Goal: Information Seeking & Learning: Learn about a topic

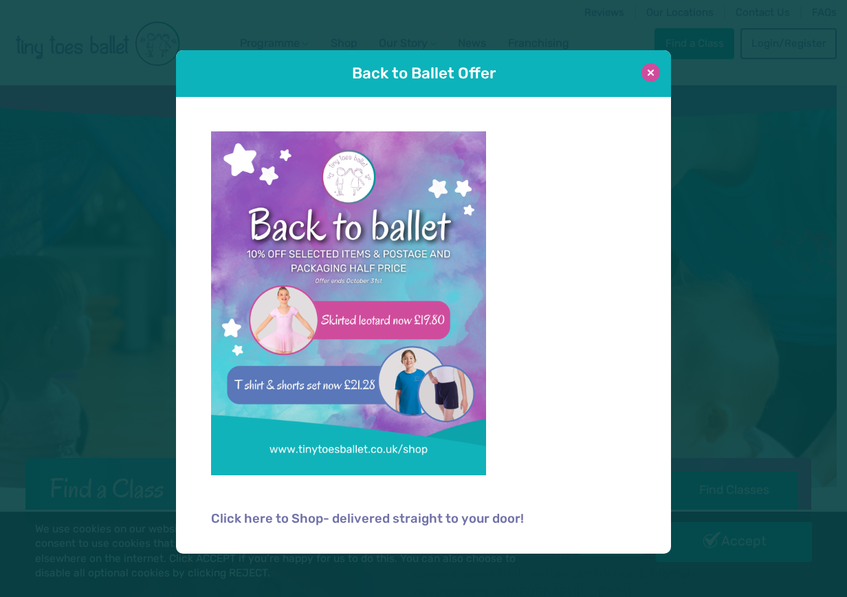
click at [647, 73] on button at bounding box center [651, 72] width 19 height 19
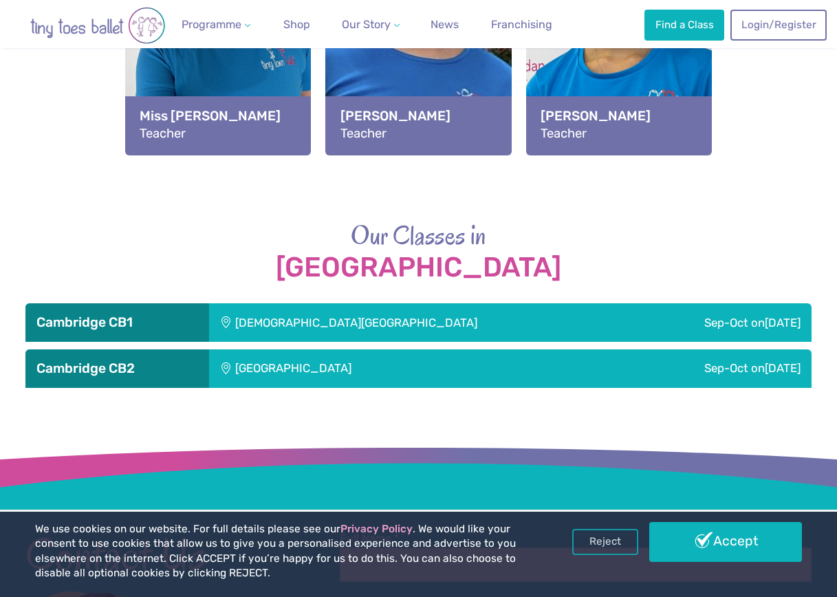
scroll to position [2338, 0]
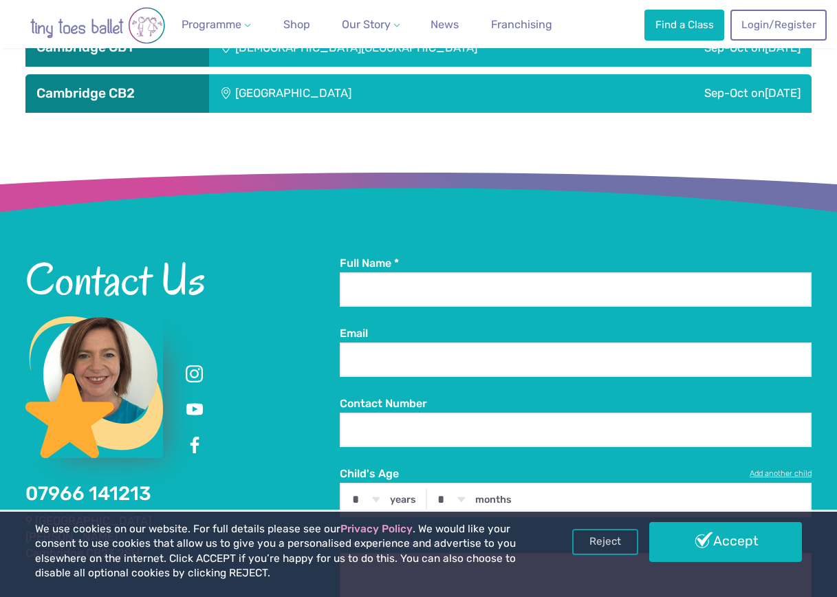
click at [427, 98] on div "[GEOGRAPHIC_DATA]" at bounding box center [379, 93] width 341 height 39
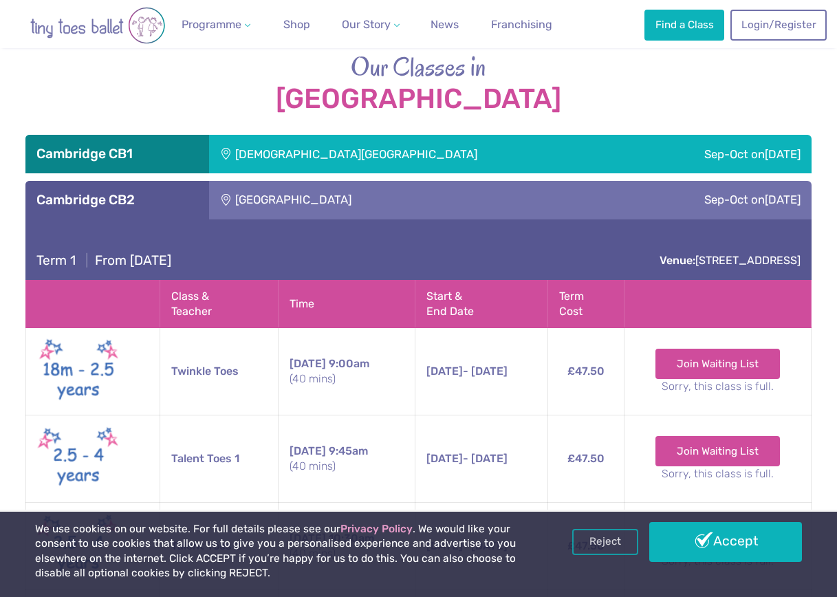
scroll to position [2200, 0]
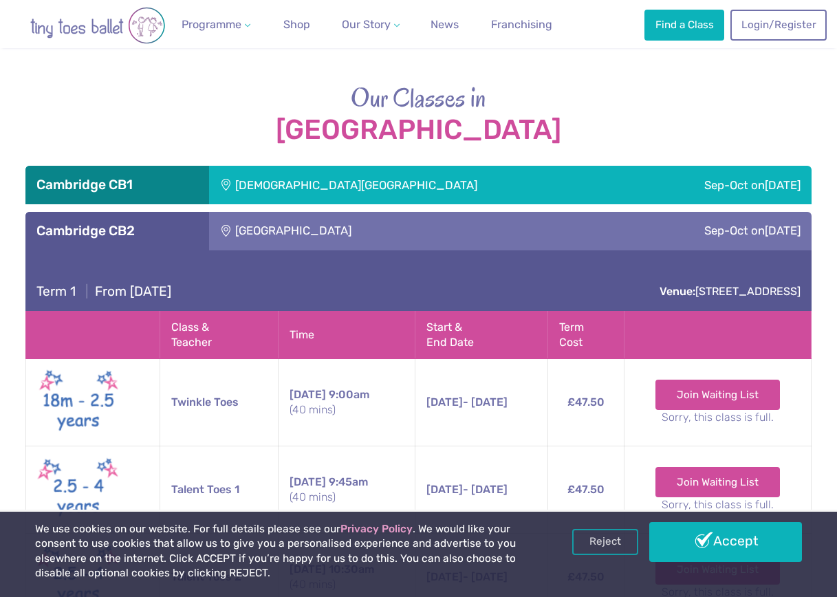
click at [633, 191] on div "Sep-Oct [DATE]" at bounding box center [722, 185] width 179 height 39
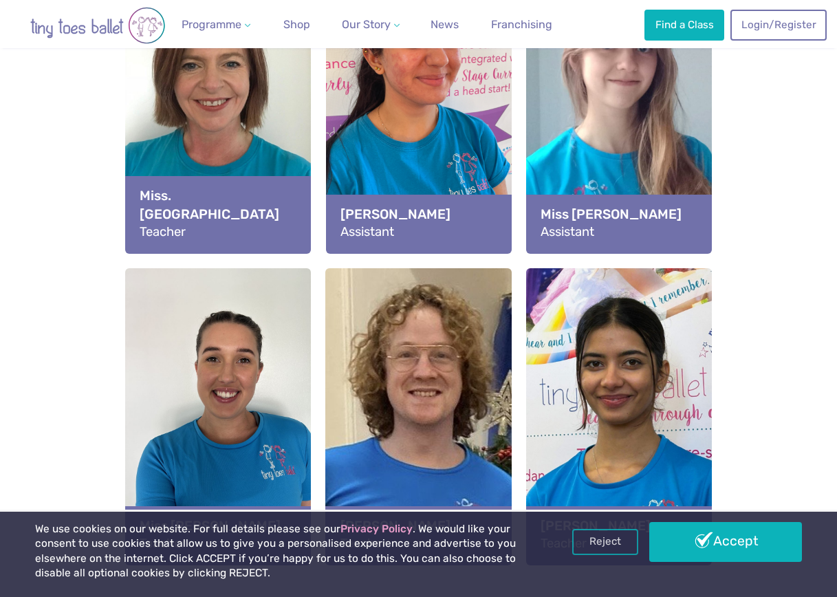
scroll to position [1650, 0]
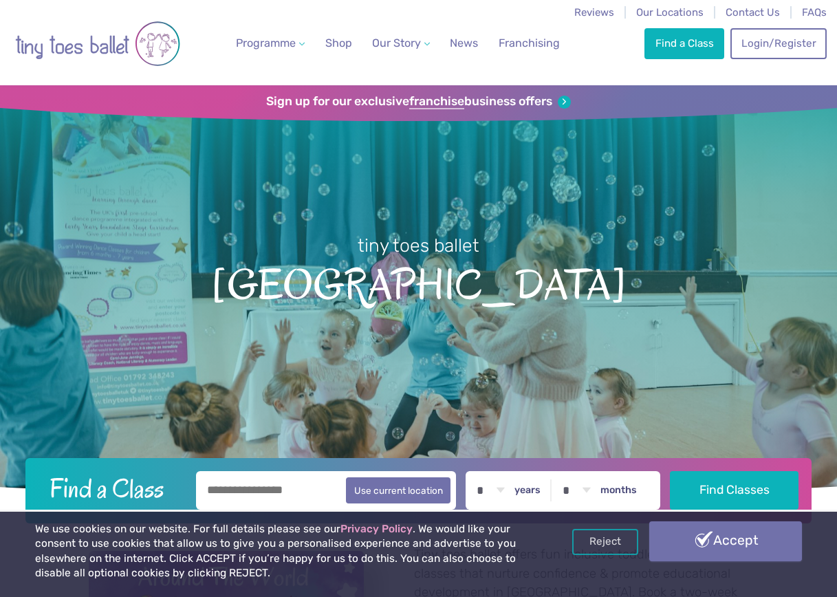
click at [721, 556] on link "Accept" at bounding box center [725, 541] width 153 height 40
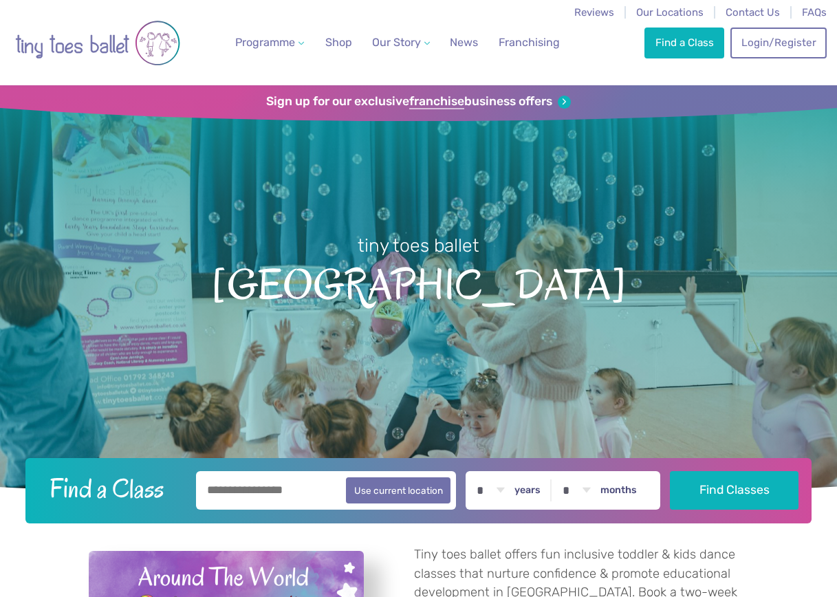
scroll to position [17, 0]
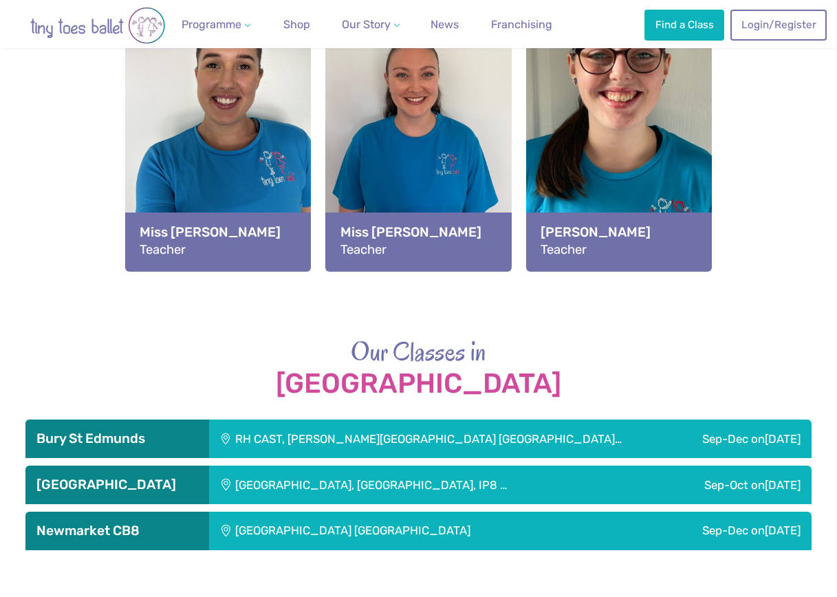
scroll to position [1745, 0]
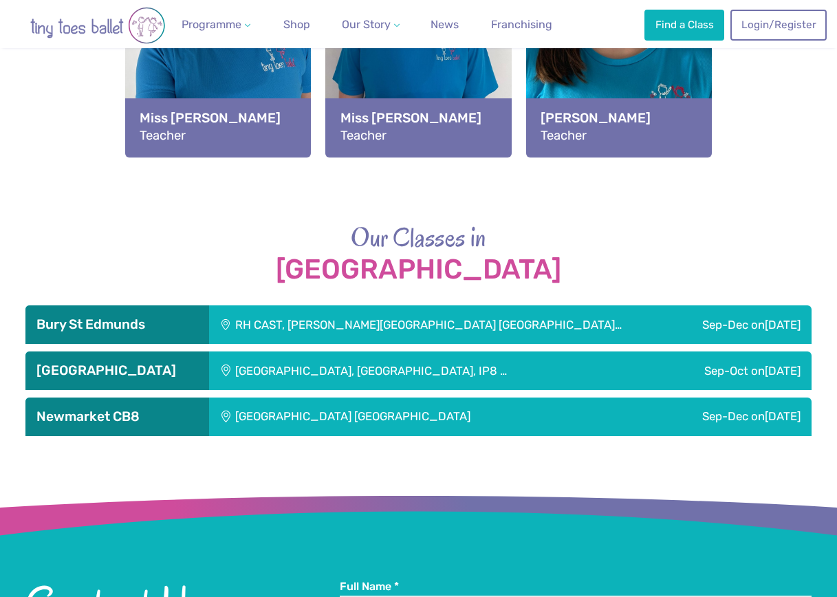
click at [408, 326] on div "RH CAST, Falconbury House Bury St Edmu…" at bounding box center [444, 324] width 470 height 39
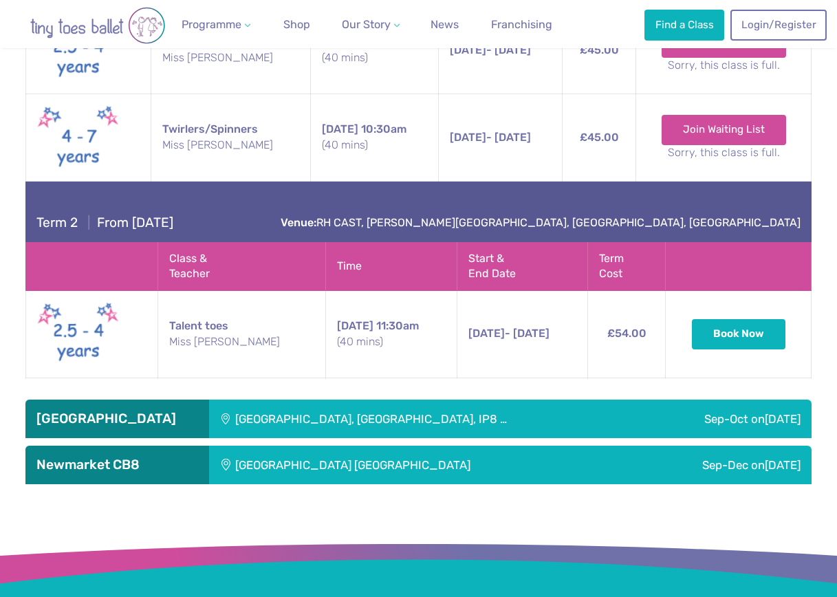
scroll to position [2295, 0]
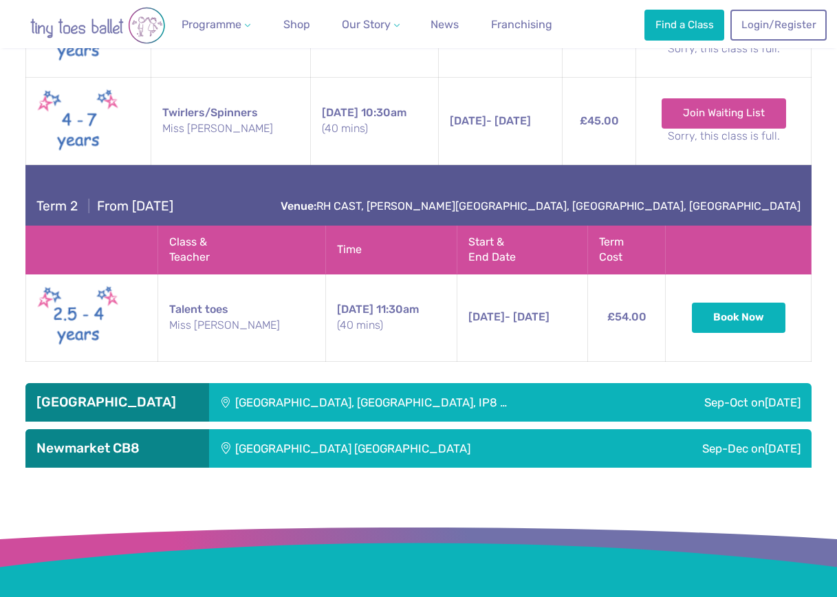
click at [430, 400] on div "Pinewood community hall, Ipswich, IP8 …" at bounding box center [427, 402] width 436 height 39
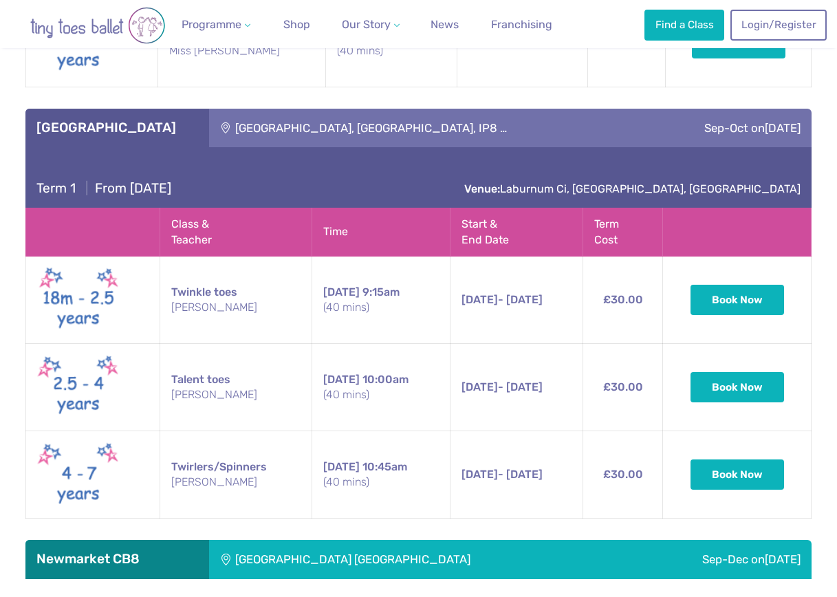
scroll to position [2570, 0]
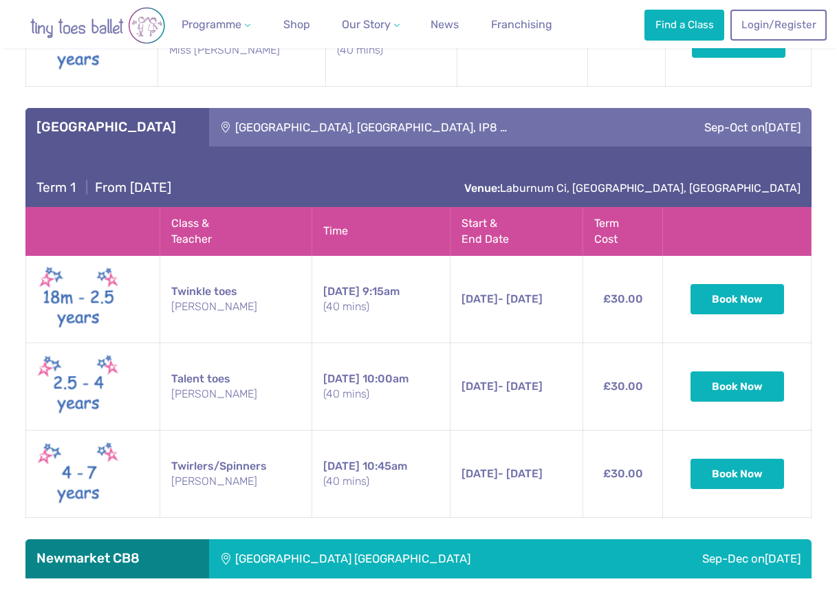
click at [585, 523] on div "Term 1 | From Saturday 13th September Venue: Laburnum Ci, Pinewood, Ipswich Cla…" at bounding box center [418, 339] width 787 height 386
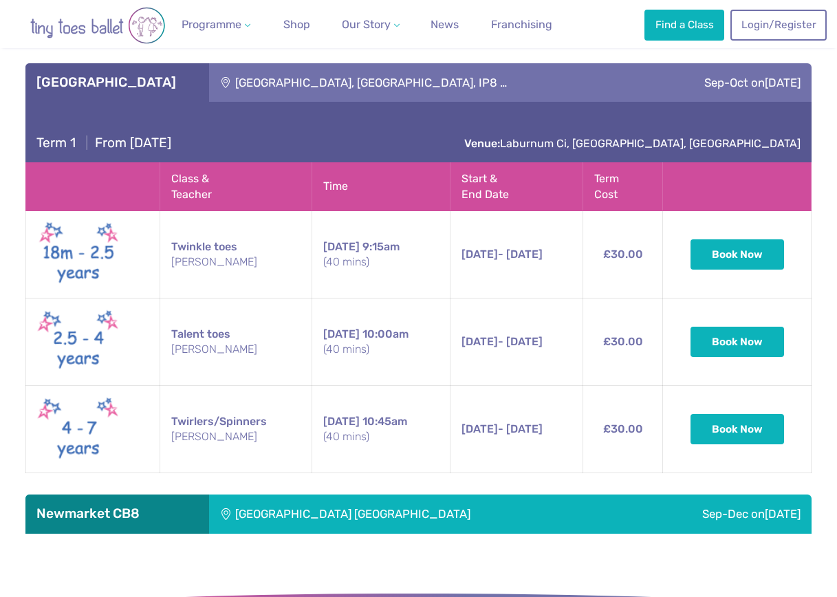
scroll to position [2639, 0]
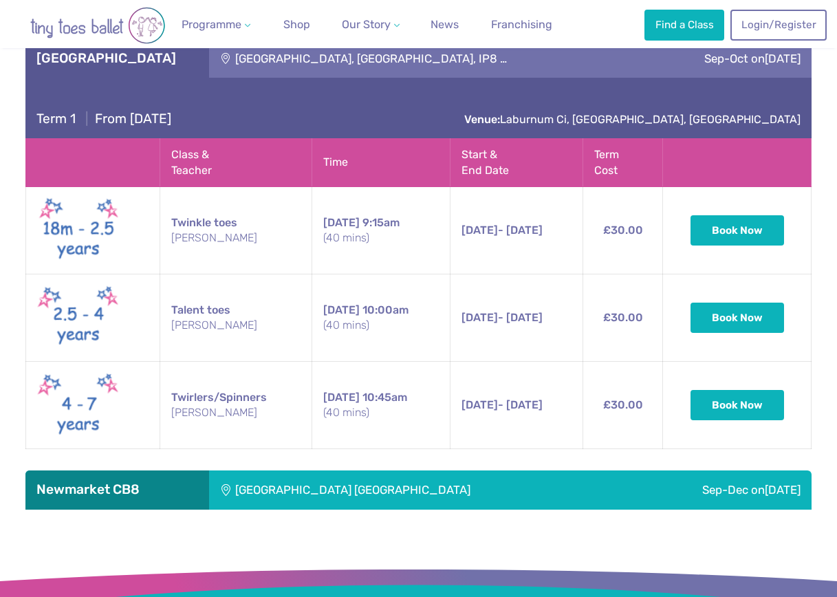
click at [627, 496] on div "Sep-Dec on Saturday" at bounding box center [719, 489] width 184 height 39
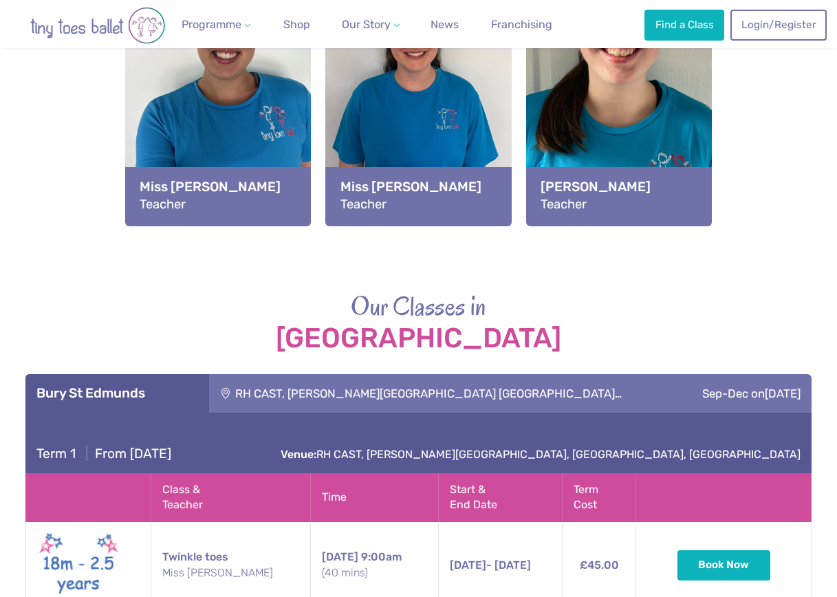
scroll to position [1264, 0]
